Goal: Obtain resource: Download file/media

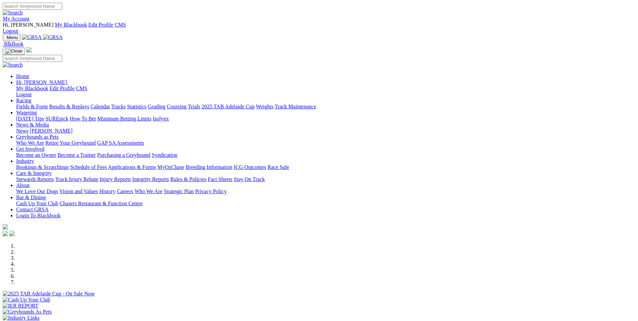
click at [30, 182] on link "About" at bounding box center [22, 185] width 13 height 6
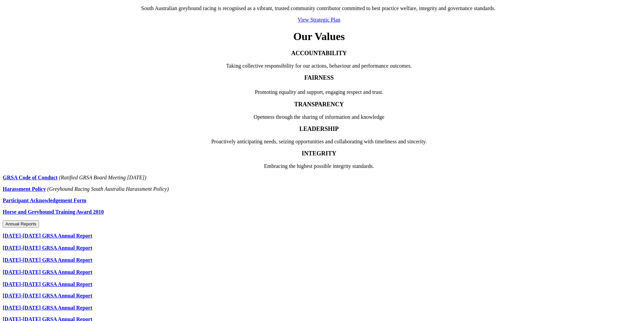
scroll to position [291, 0]
click at [93, 232] on link "[DATE]-[DATE] GRSA Annual Report" at bounding box center [48, 235] width 90 height 6
